Goal: Transaction & Acquisition: Download file/media

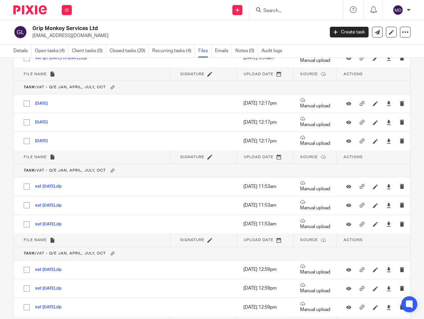
scroll to position [1192, 0]
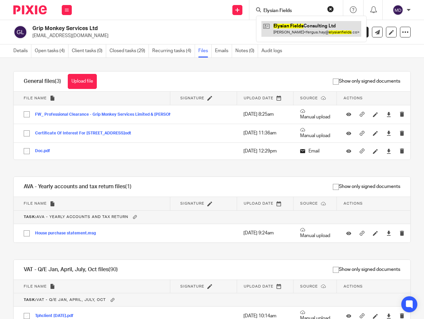
type input "Elysian Fields"
click at [304, 24] on link at bounding box center [312, 28] width 100 height 15
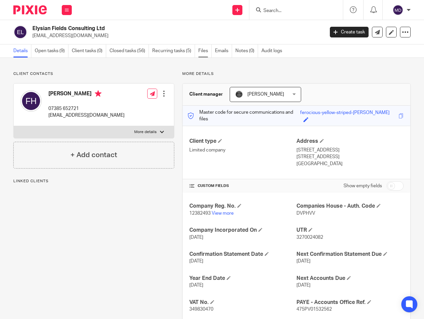
click at [204, 51] on link "Files" at bounding box center [205, 50] width 13 height 13
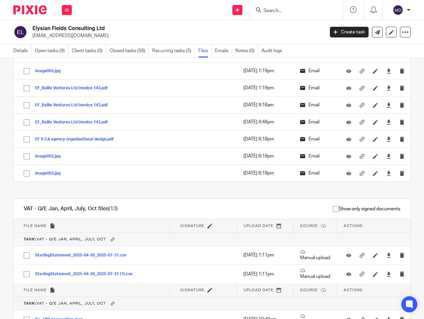
scroll to position [1238, 0]
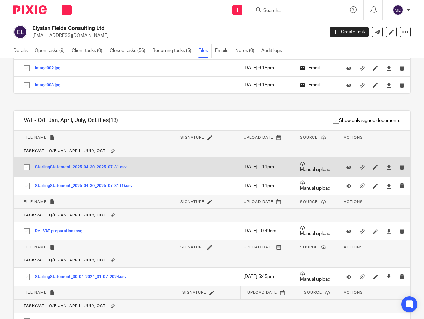
click at [28, 169] on input "checkbox" at bounding box center [26, 167] width 13 height 13
checkbox input "true"
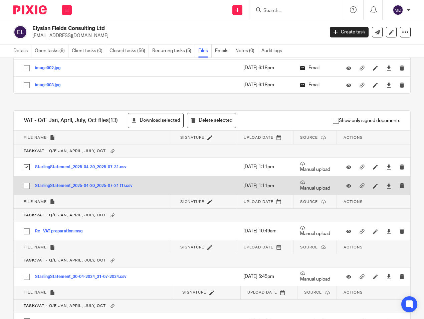
click at [27, 186] on input "checkbox" at bounding box center [26, 185] width 13 height 13
checkbox input "true"
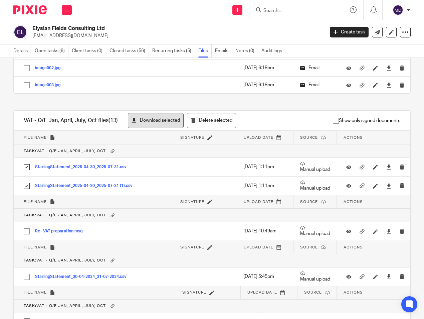
click at [153, 123] on button "Download selected" at bounding box center [156, 120] width 56 height 15
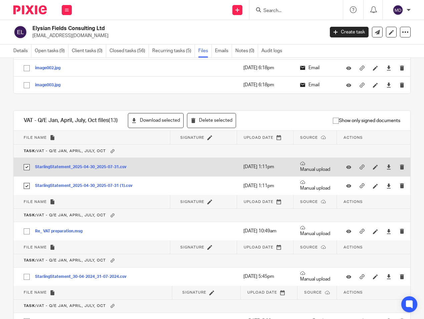
click at [24, 168] on input "checkbox" at bounding box center [26, 167] width 13 height 13
checkbox input "false"
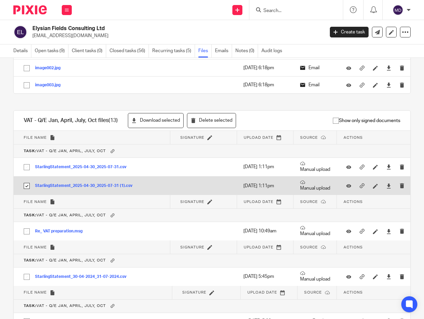
click at [25, 184] on input "checkbox" at bounding box center [26, 185] width 13 height 13
checkbox input "false"
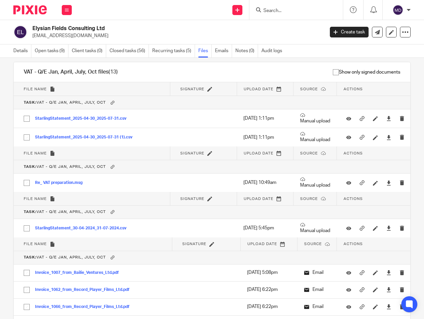
scroll to position [1342, 0]
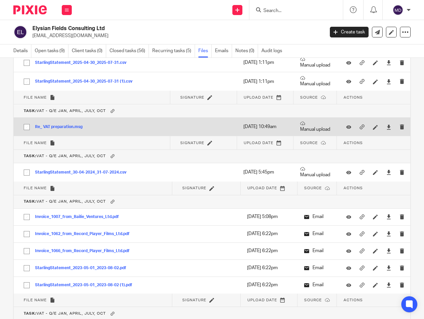
click at [26, 129] on input "checkbox" at bounding box center [26, 127] width 13 height 13
click at [27, 128] on input "checkbox" at bounding box center [26, 127] width 13 height 13
checkbox input "true"
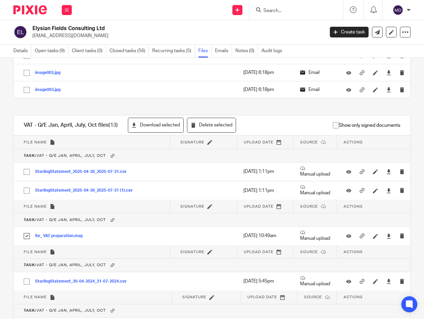
scroll to position [1226, 0]
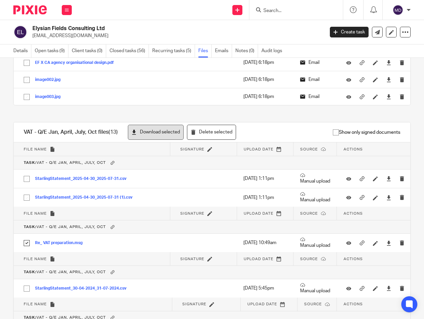
click at [154, 134] on button "Download selected" at bounding box center [156, 132] width 56 height 15
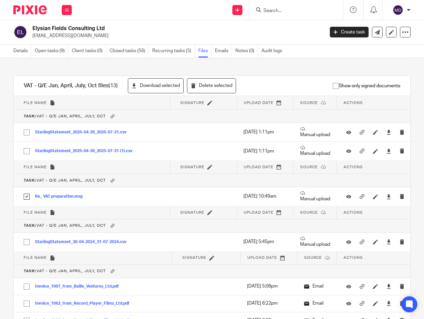
scroll to position [1307, 0]
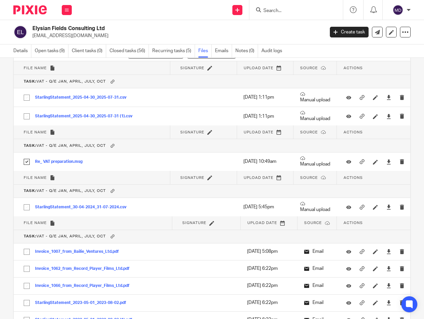
drag, startPoint x: 414, startPoint y: 264, endPoint x: 409, endPoint y: 248, distance: 17.0
click at [412, 235] on div "Upload file Drag & Drop your files, or click here Files uploading... General fi…" at bounding box center [212, 188] width 424 height 261
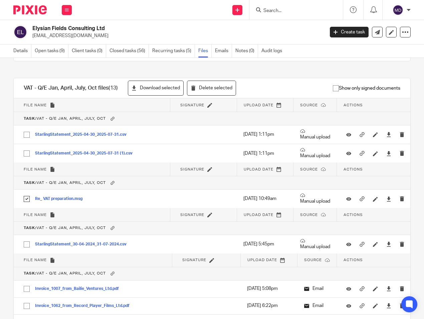
scroll to position [1272, 0]
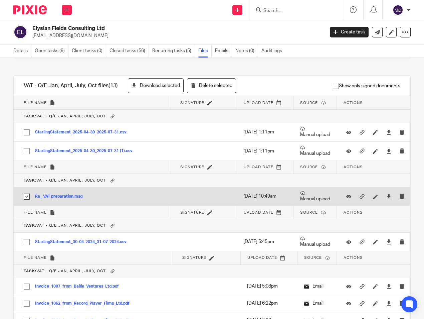
click at [70, 197] on button "Re_ VAT preparation.msg" at bounding box center [61, 196] width 52 height 5
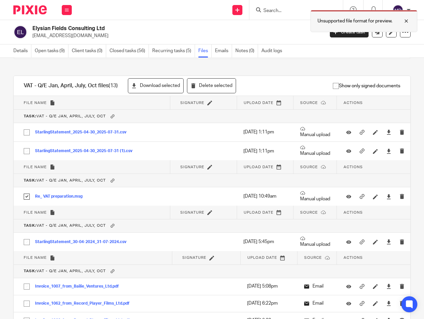
click at [408, 23] on div at bounding box center [402, 21] width 18 height 8
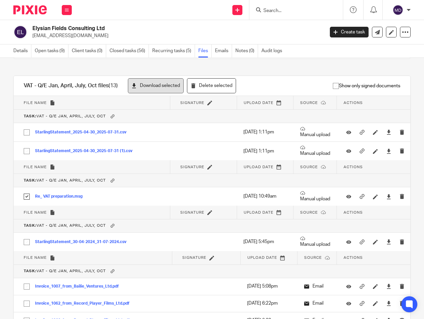
click at [157, 86] on button "Download selected" at bounding box center [156, 85] width 56 height 15
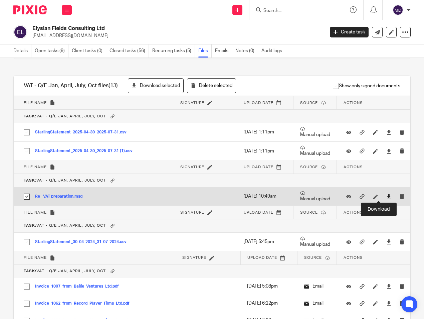
click at [387, 197] on icon at bounding box center [389, 196] width 5 height 5
click at [387, 198] on icon at bounding box center [389, 196] width 5 height 5
